Goal: Task Accomplishment & Management: Manage account settings

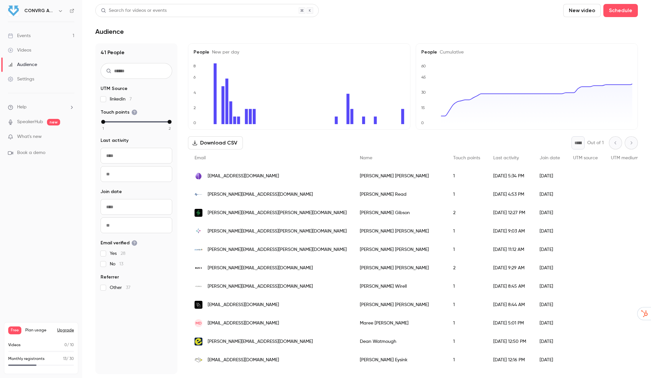
scroll to position [1, 0]
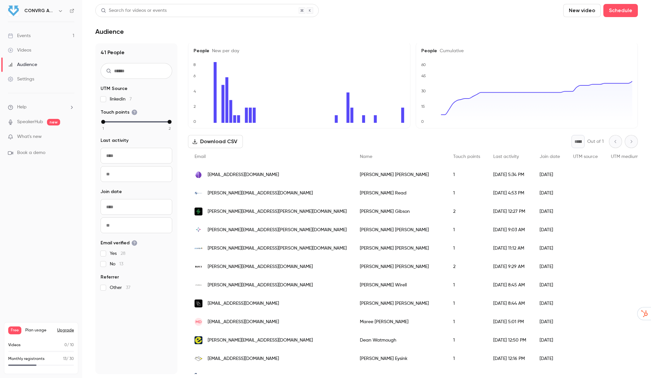
click at [26, 36] on div "Events" at bounding box center [19, 36] width 23 height 7
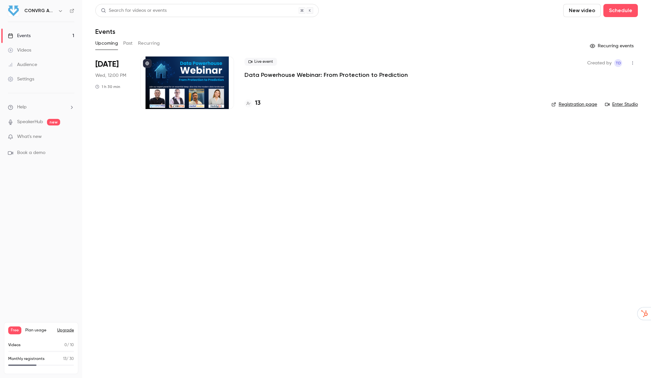
click at [211, 87] on div at bounding box center [187, 82] width 94 height 53
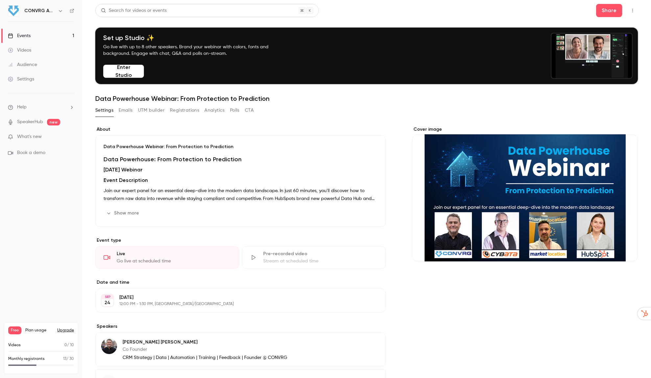
click at [191, 109] on button "Registrations" at bounding box center [184, 110] width 29 height 11
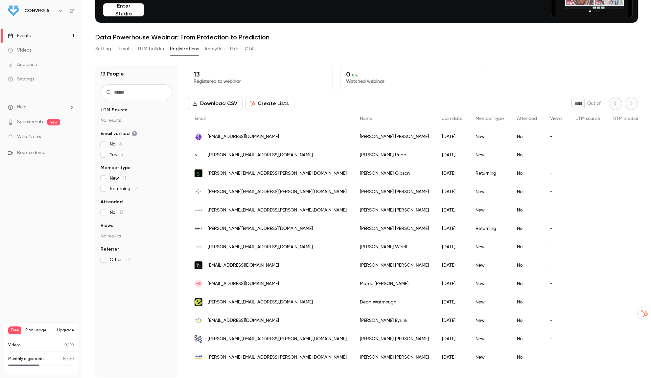
scroll to position [64, 0]
